Goal: Information Seeking & Learning: Check status

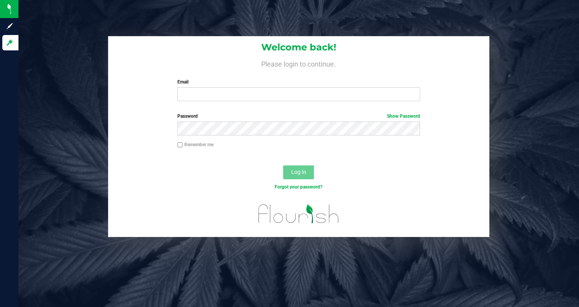
click at [260, 71] on div "Welcome back! Please login to continue. Email Required Please format your email…" at bounding box center [298, 71] width 381 height 71
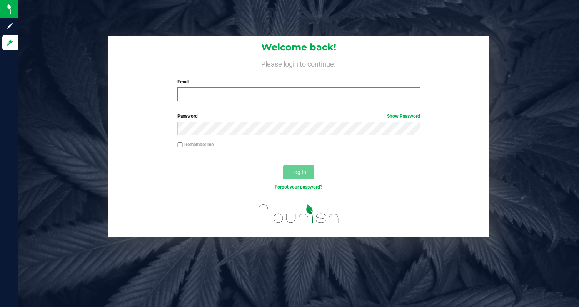
click at [225, 90] on input "Email" at bounding box center [298, 94] width 243 height 14
click at [0, 307] on com-1password-button at bounding box center [0, 307] width 0 height 0
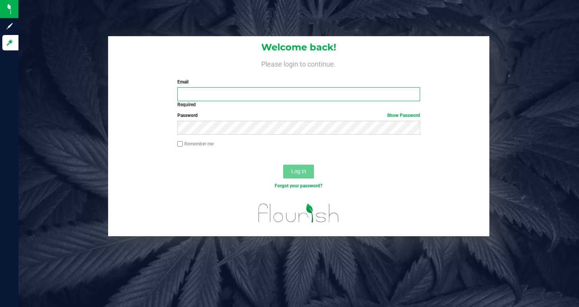
type input "kevin.bowman@alpineiq.com"
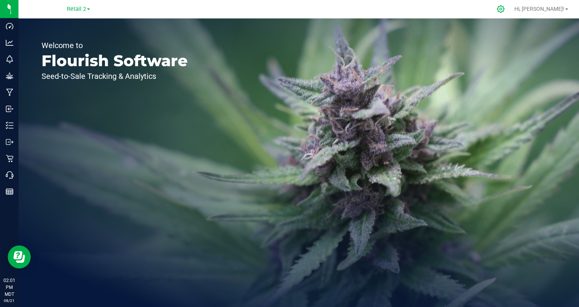
click at [506, 8] on div at bounding box center [501, 9] width 11 height 8
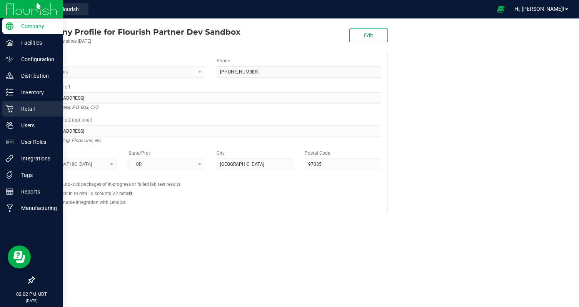
click at [17, 108] on p "Retail" at bounding box center [36, 108] width 46 height 9
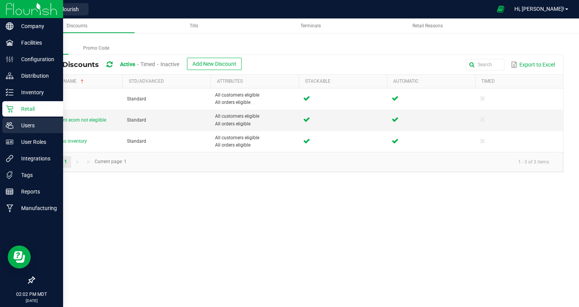
click at [20, 128] on p "Users" at bounding box center [36, 125] width 46 height 9
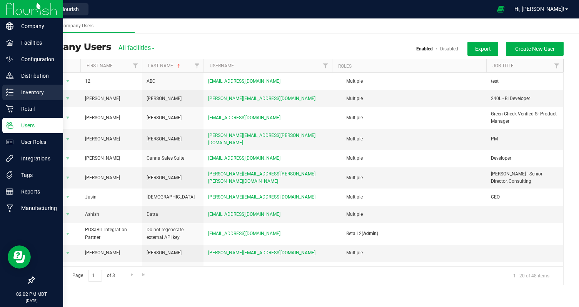
click at [28, 92] on p "Inventory" at bounding box center [36, 92] width 46 height 9
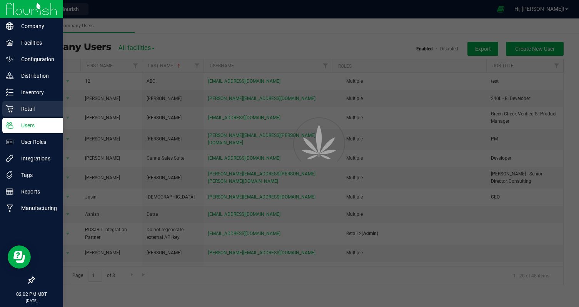
click at [29, 112] on p "Retail" at bounding box center [36, 108] width 46 height 9
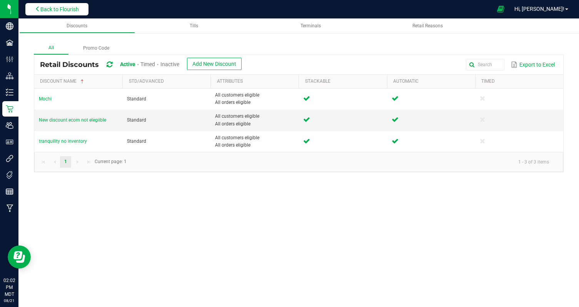
click at [40, 13] on button "Back to Flourish" at bounding box center [56, 9] width 63 height 12
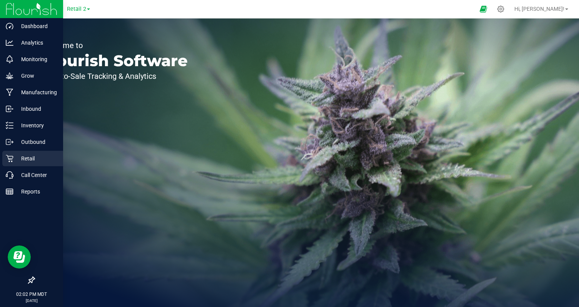
click at [28, 166] on link "Retail" at bounding box center [31, 159] width 63 height 17
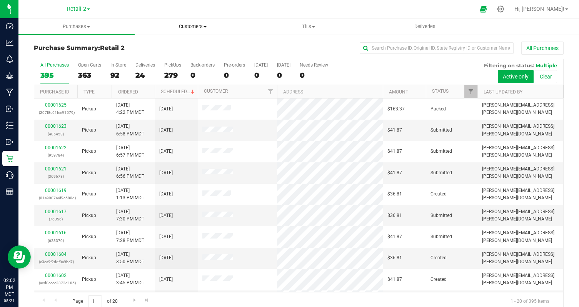
click at [195, 28] on span "Customers" at bounding box center [192, 26] width 115 height 7
click at [178, 44] on span "All customers" at bounding box center [162, 46] width 55 height 7
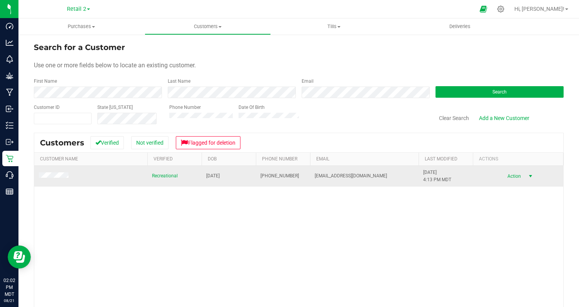
click at [527, 175] on span "select" at bounding box center [531, 176] width 10 height 11
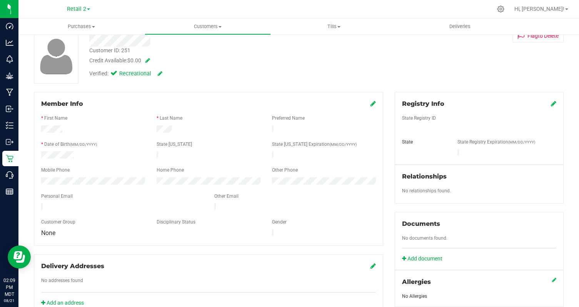
scroll to position [38, 0]
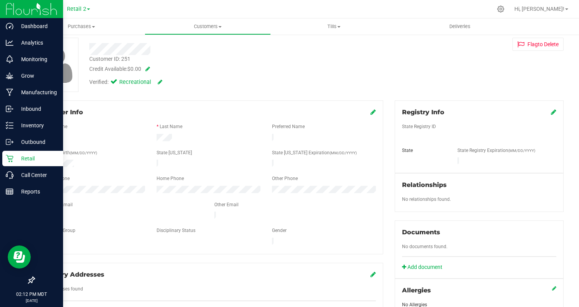
click at [28, 163] on div "Retail" at bounding box center [32, 158] width 61 height 15
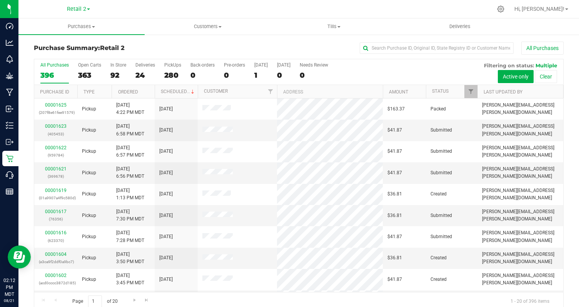
click at [142, 92] on th "Ordered" at bounding box center [133, 91] width 43 height 13
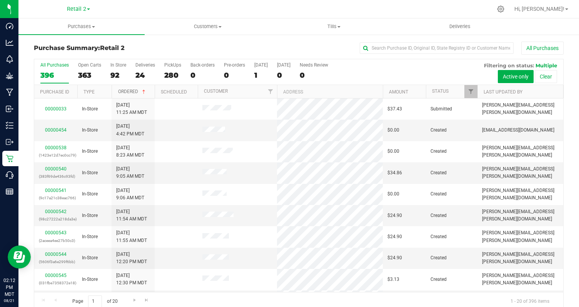
click at [142, 92] on span at bounding box center [144, 92] width 6 height 6
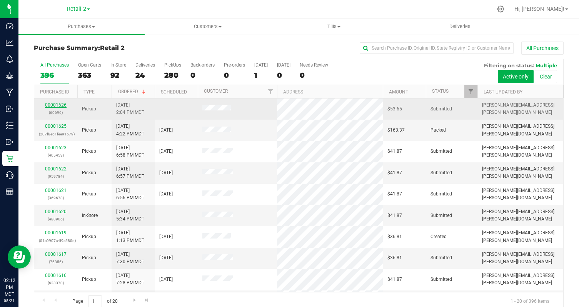
click at [60, 105] on link "00001626" at bounding box center [56, 104] width 22 height 5
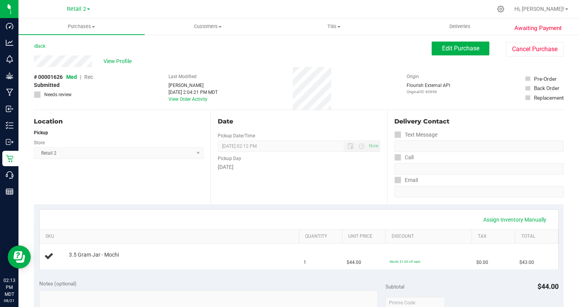
click at [89, 9] on span at bounding box center [88, 9] width 3 height 2
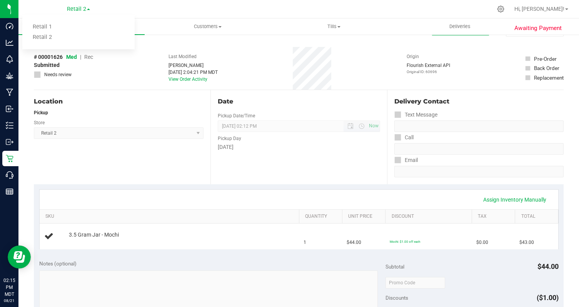
scroll to position [19, 0]
click at [285, 80] on div "# 00001626 Med | Rec Submitted Needs review Last Modified Kevin Bowman Aug 21, …" at bounding box center [299, 69] width 530 height 43
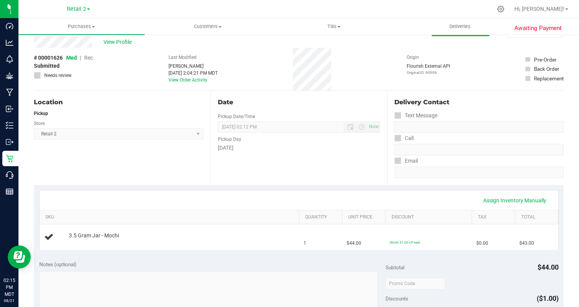
scroll to position [0, 0]
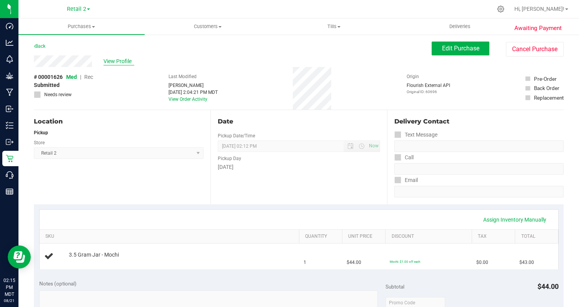
click at [110, 61] on span "View Profile" at bounding box center [118, 61] width 31 height 8
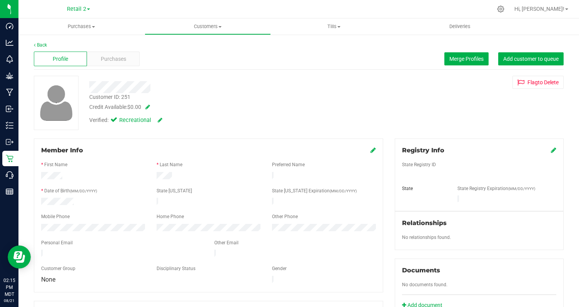
scroll to position [104, 0]
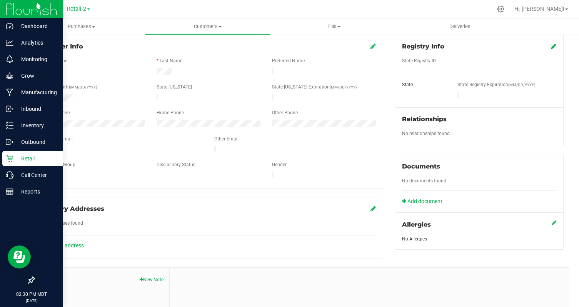
click at [33, 159] on p "Retail" at bounding box center [36, 158] width 46 height 9
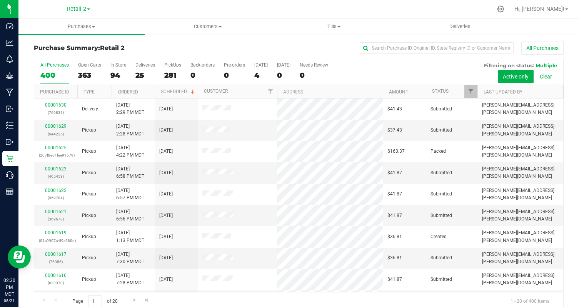
click at [144, 90] on th "Ordered" at bounding box center [133, 91] width 43 height 13
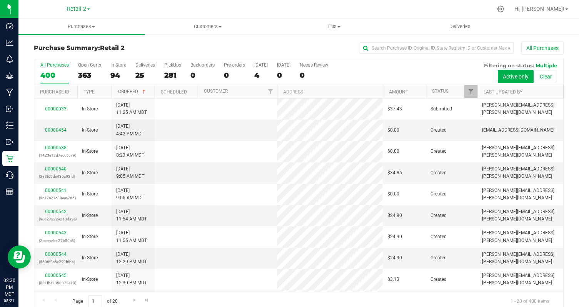
click at [144, 90] on span at bounding box center [144, 92] width 6 height 6
